Goal: Complete application form: Complete application form

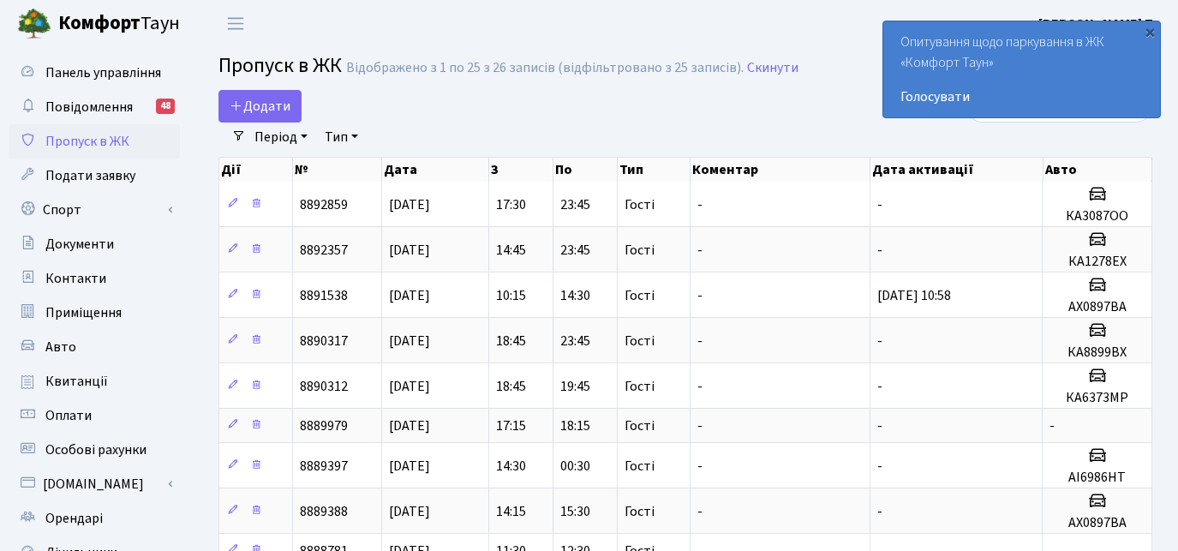
select select "25"
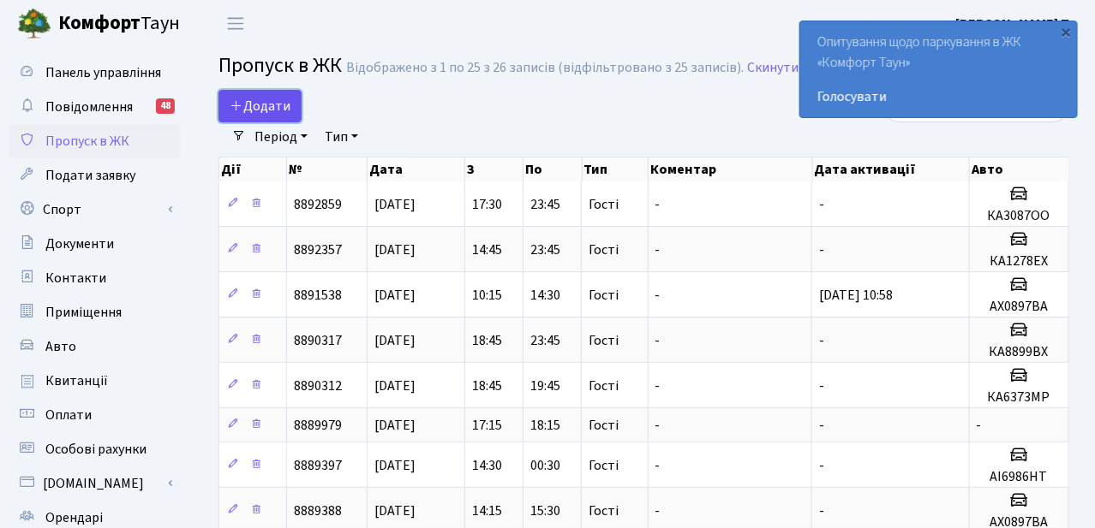
click at [245, 116] on link "Додати" at bounding box center [259, 106] width 83 height 33
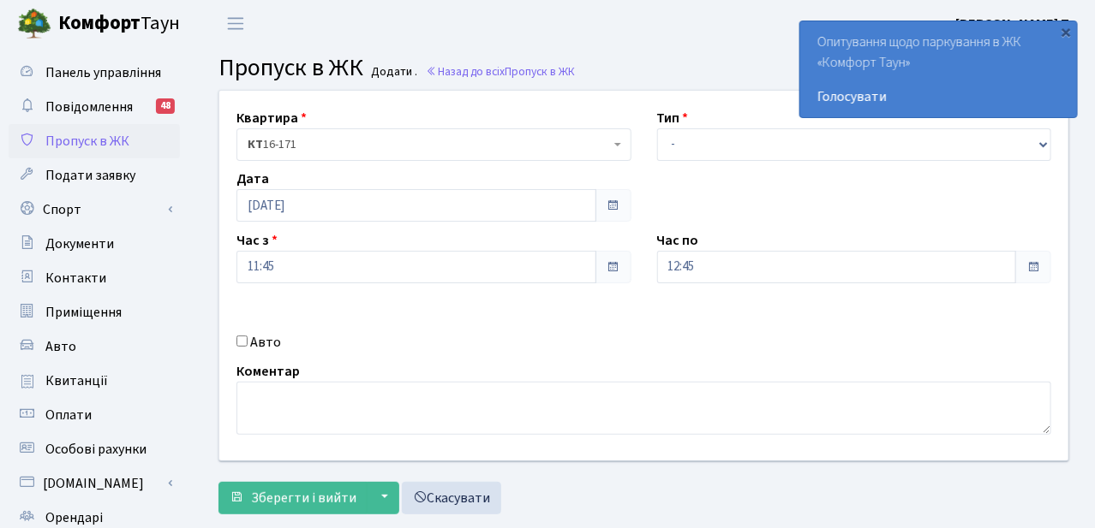
select select "3"
click at [657, 128] on select "- Доставка Таксі Гості Сервіс" at bounding box center [854, 144] width 395 height 33
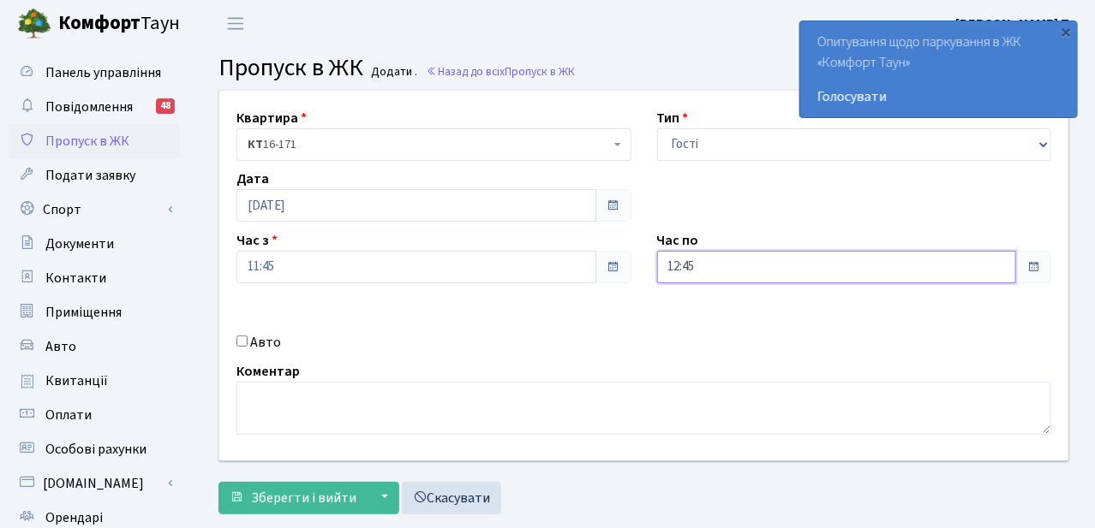
click at [706, 273] on input "12:45" at bounding box center [837, 267] width 360 height 33
click at [706, 62] on icon at bounding box center [704, 73] width 46 height 46
click at [706, 64] on icon at bounding box center [704, 73] width 46 height 46
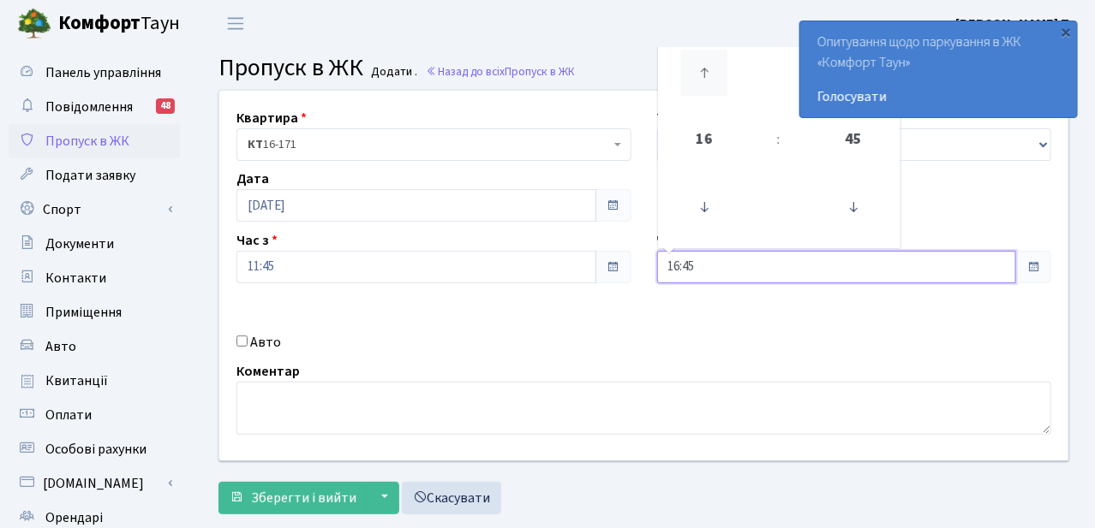
click at [706, 64] on icon at bounding box center [704, 73] width 46 height 46
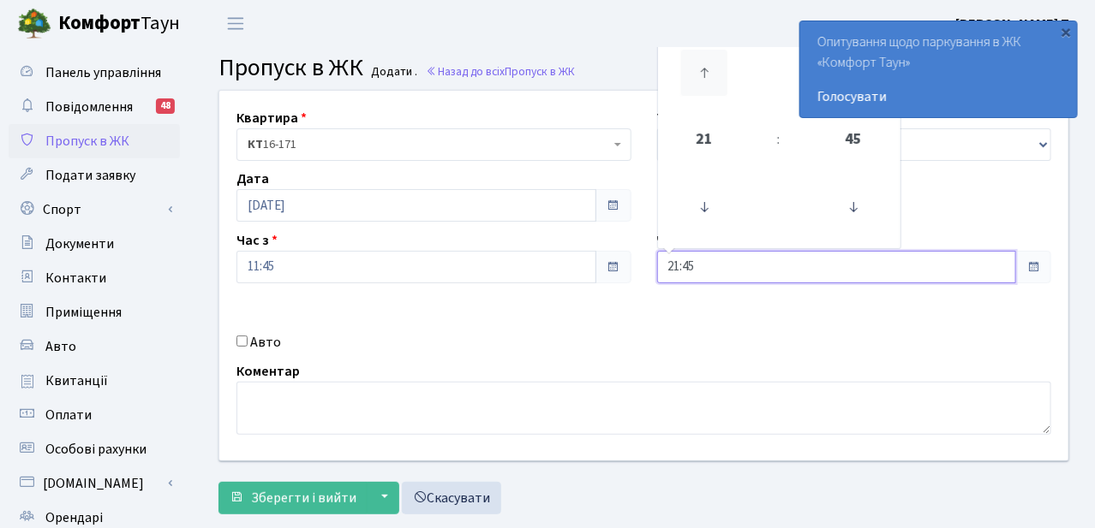
click at [706, 64] on icon at bounding box center [704, 73] width 46 height 46
type input "22:45"
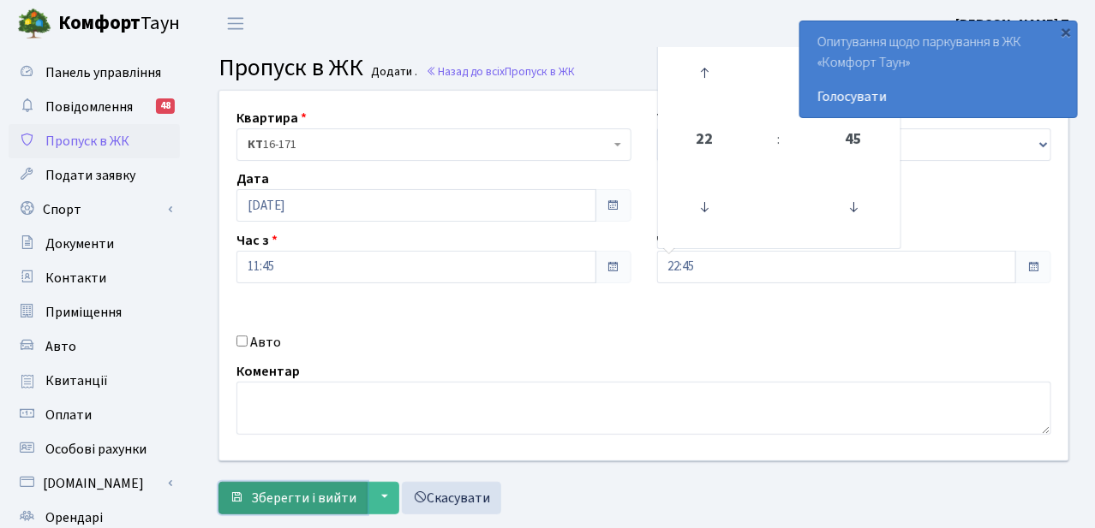
click at [312, 482] on button "Зберегти і вийти" at bounding box center [292, 498] width 149 height 33
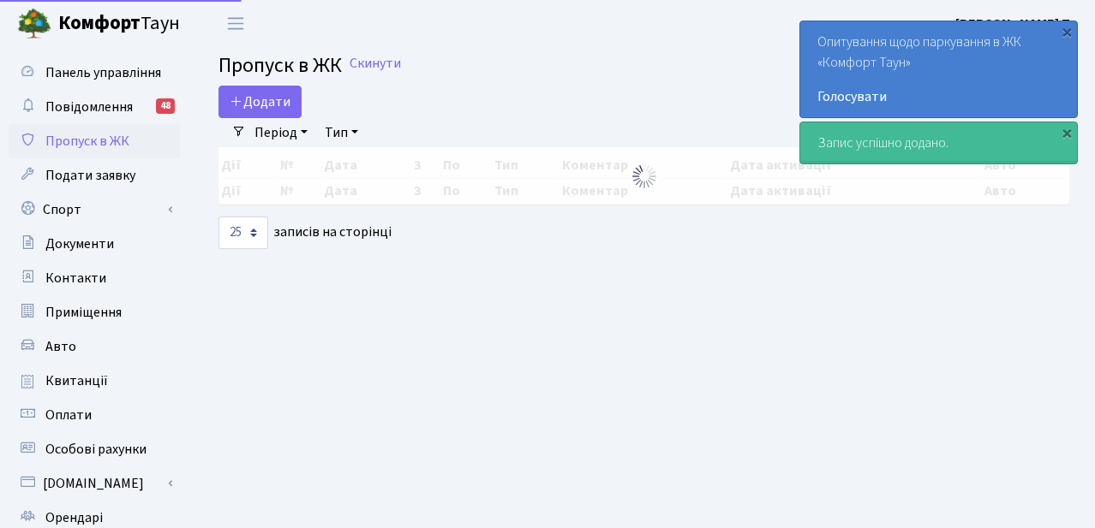
select select "25"
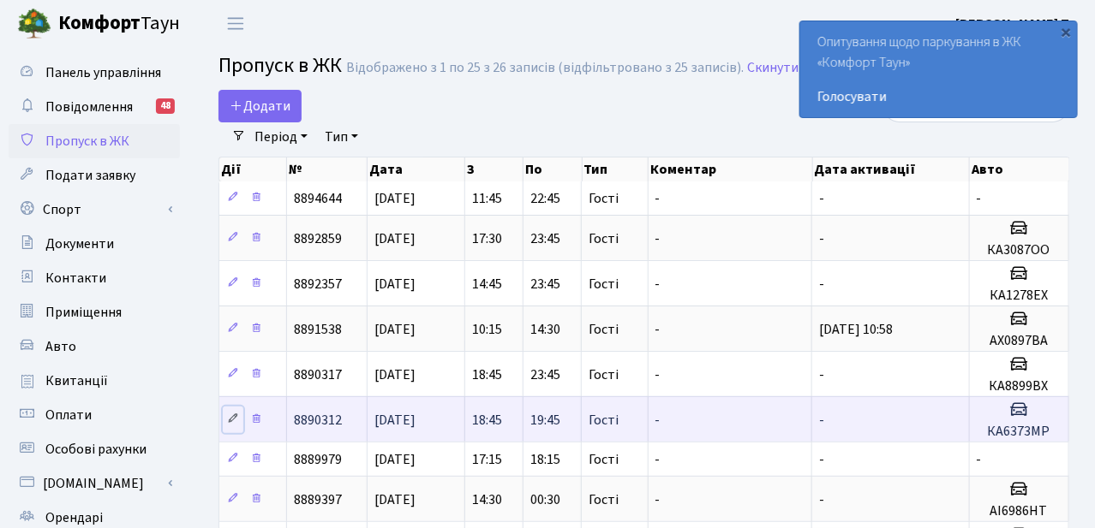
click at [231, 416] on icon at bounding box center [233, 419] width 12 height 12
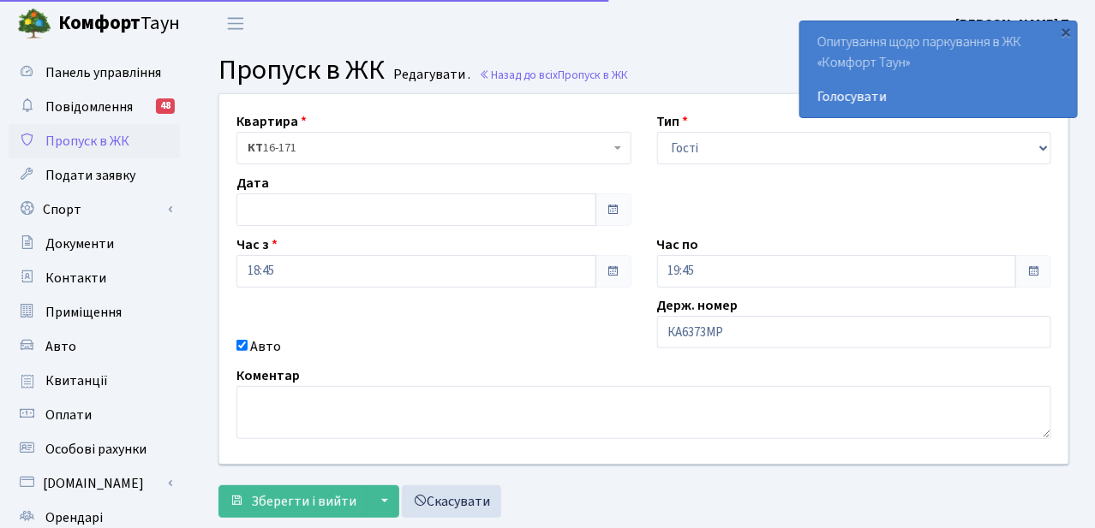
click at [665, 327] on input "КА6373МР" at bounding box center [854, 332] width 395 height 33
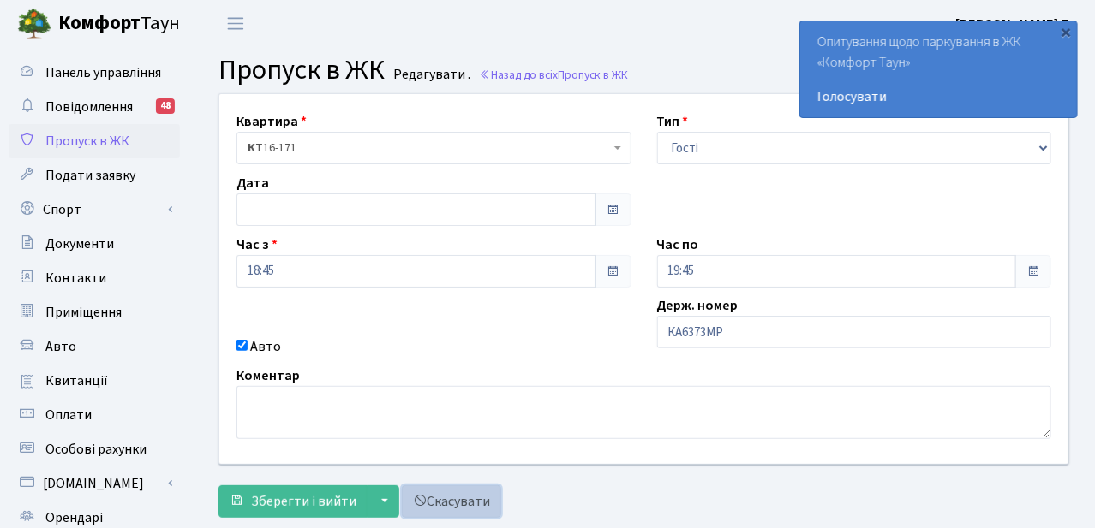
click at [441, 508] on link "Скасувати" at bounding box center [451, 502] width 99 height 33
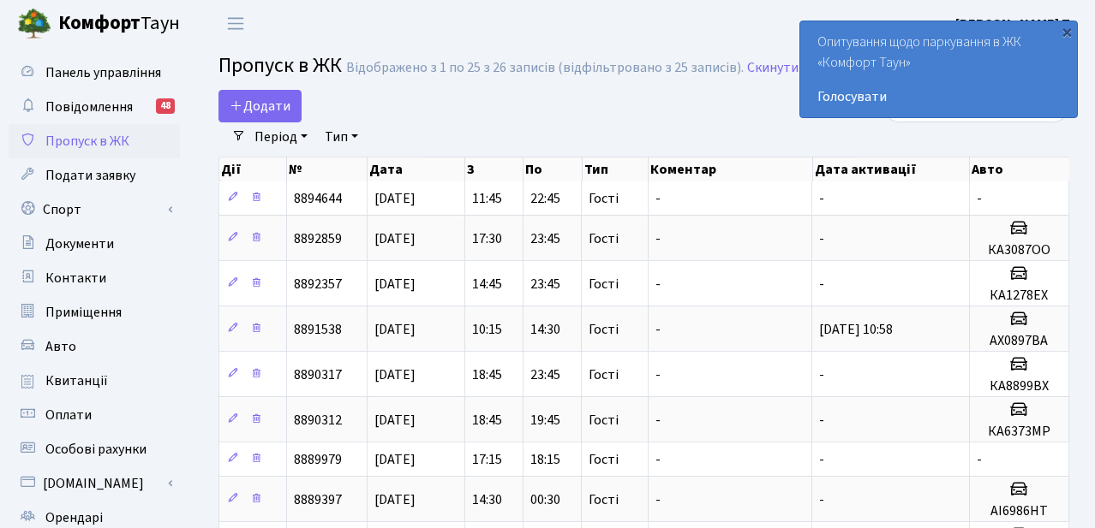
select select "25"
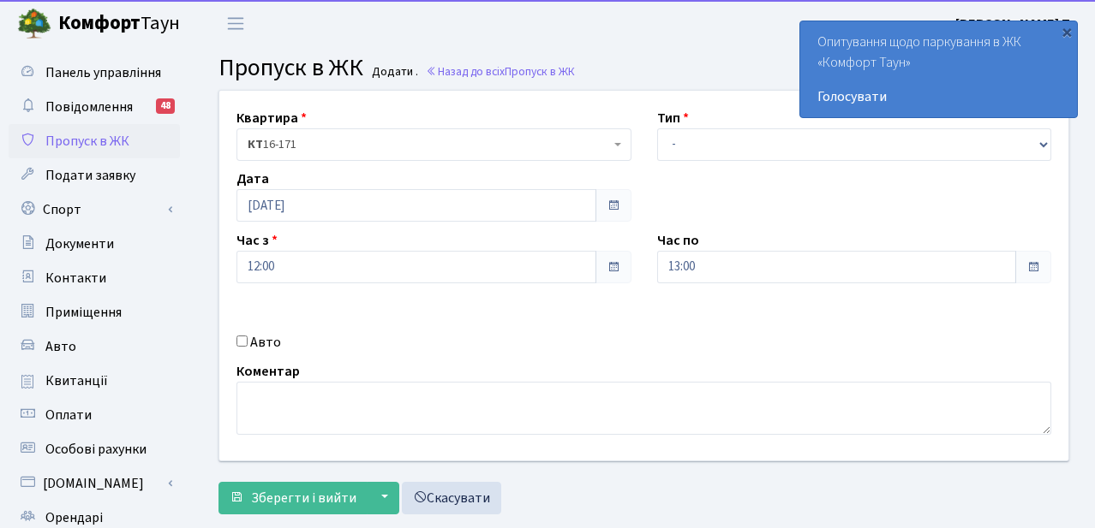
click at [694, 140] on select "- Доставка Таксі Гості Сервіс" at bounding box center [854, 144] width 395 height 33
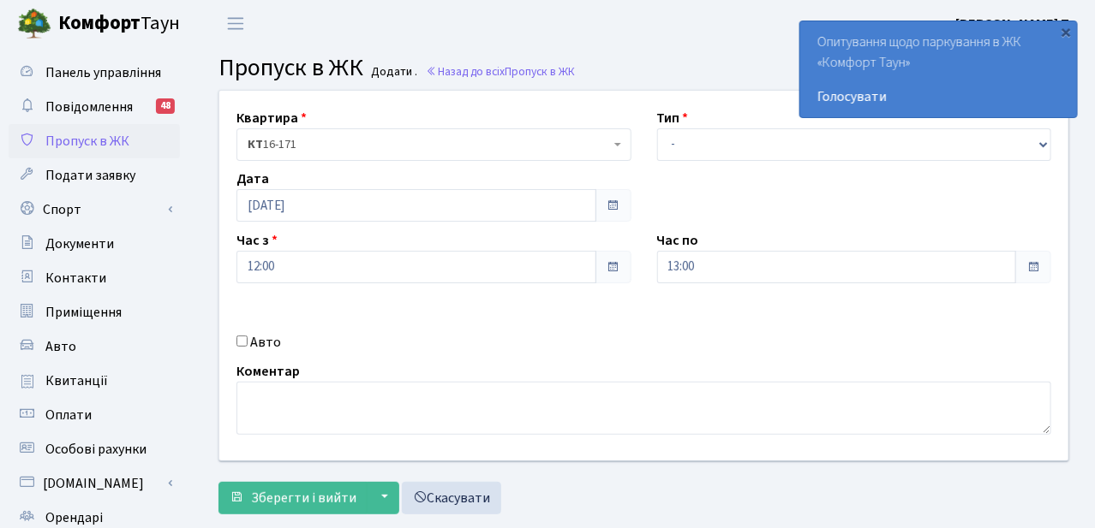
select select "3"
click at [657, 128] on select "- Доставка Таксі Гості Сервіс" at bounding box center [854, 144] width 395 height 33
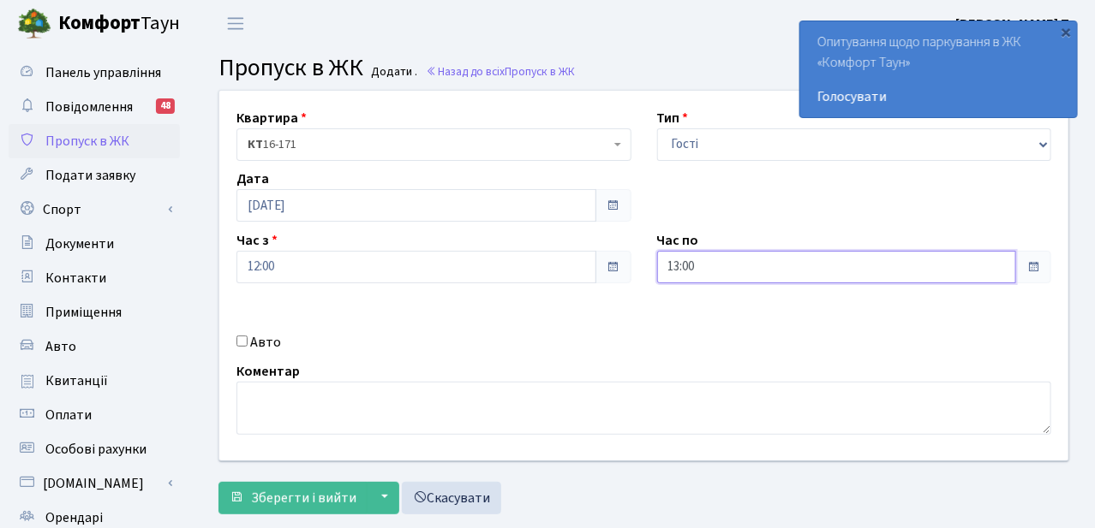
click at [703, 264] on input "13:00" at bounding box center [837, 267] width 360 height 33
click at [699, 82] on icon at bounding box center [704, 73] width 46 height 46
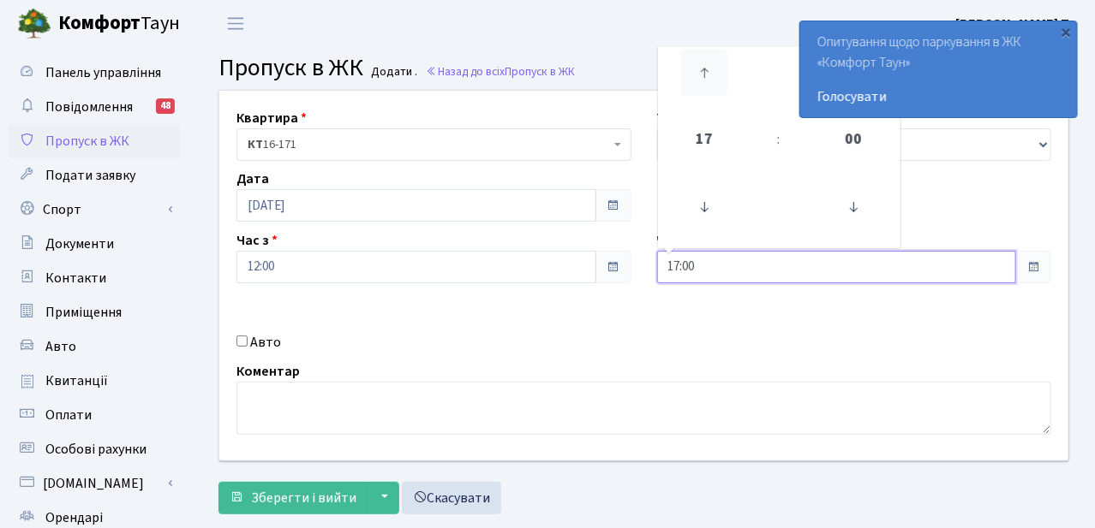
click at [699, 82] on icon at bounding box center [704, 73] width 46 height 46
type input "18:00"
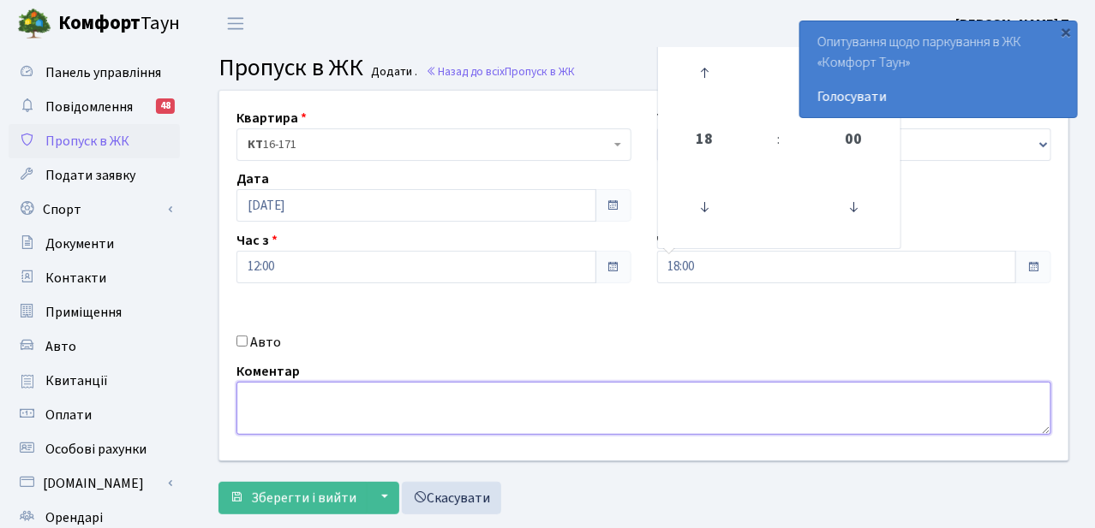
drag, startPoint x: 502, startPoint y: 400, endPoint x: 444, endPoint y: 392, distance: 57.9
click at [481, 396] on textarea at bounding box center [643, 408] width 814 height 53
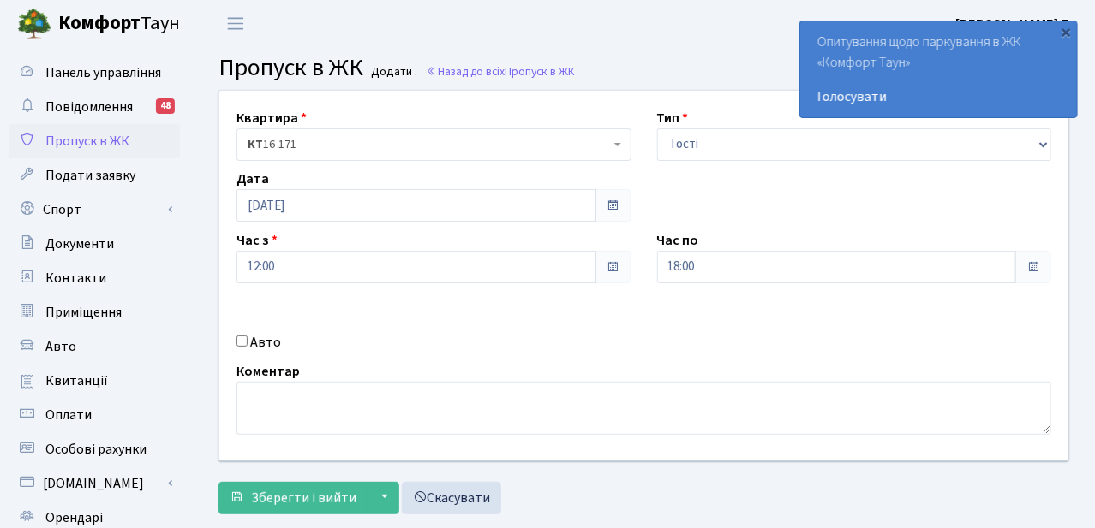
drag, startPoint x: 237, startPoint y: 341, endPoint x: 259, endPoint y: 341, distance: 21.4
click at [237, 341] on input "Авто" at bounding box center [241, 341] width 11 height 11
checkbox input "true"
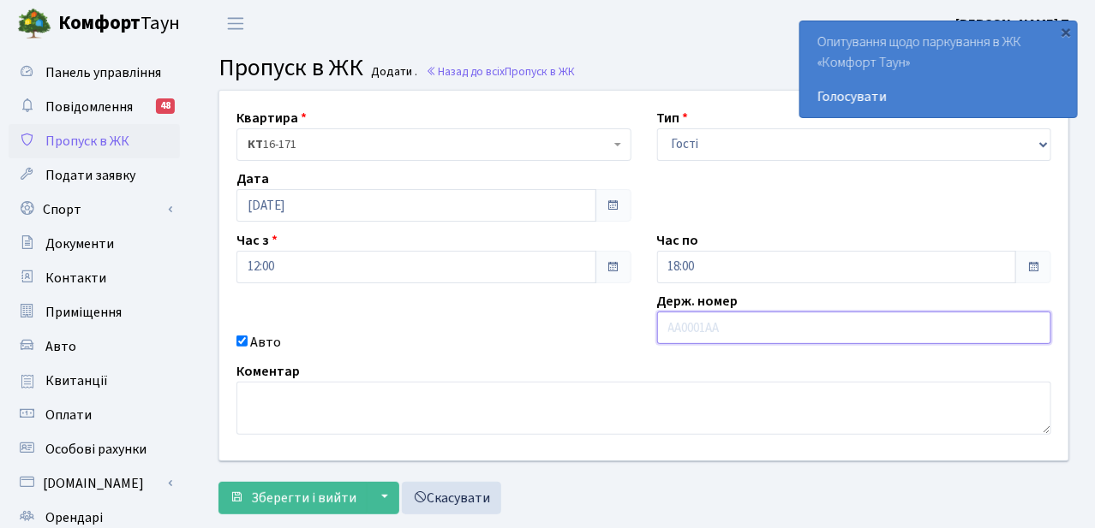
paste input "КА6373МР"
type input "КА6373МР"
click at [283, 500] on span "Зберегти і вийти" at bounding box center [303, 498] width 105 height 19
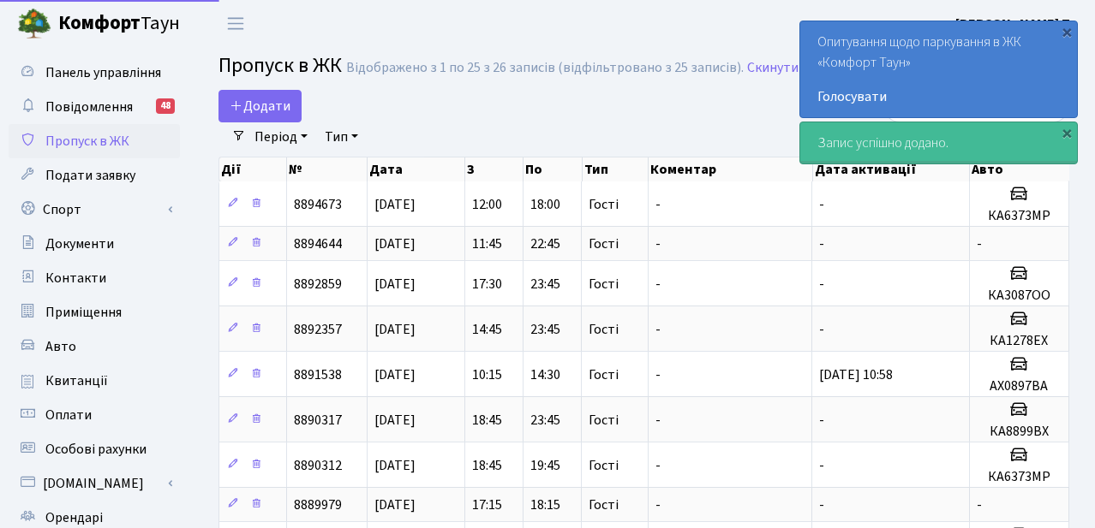
select select "25"
